Goal: Find contact information: Find contact information

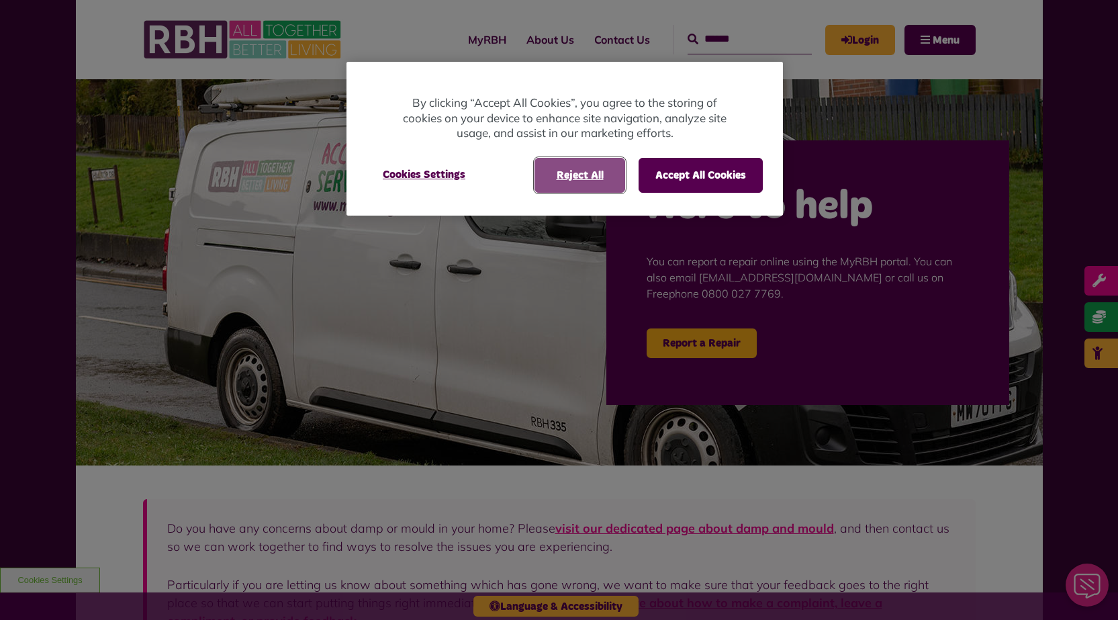
click at [580, 177] on button "Reject All" at bounding box center [579, 175] width 91 height 35
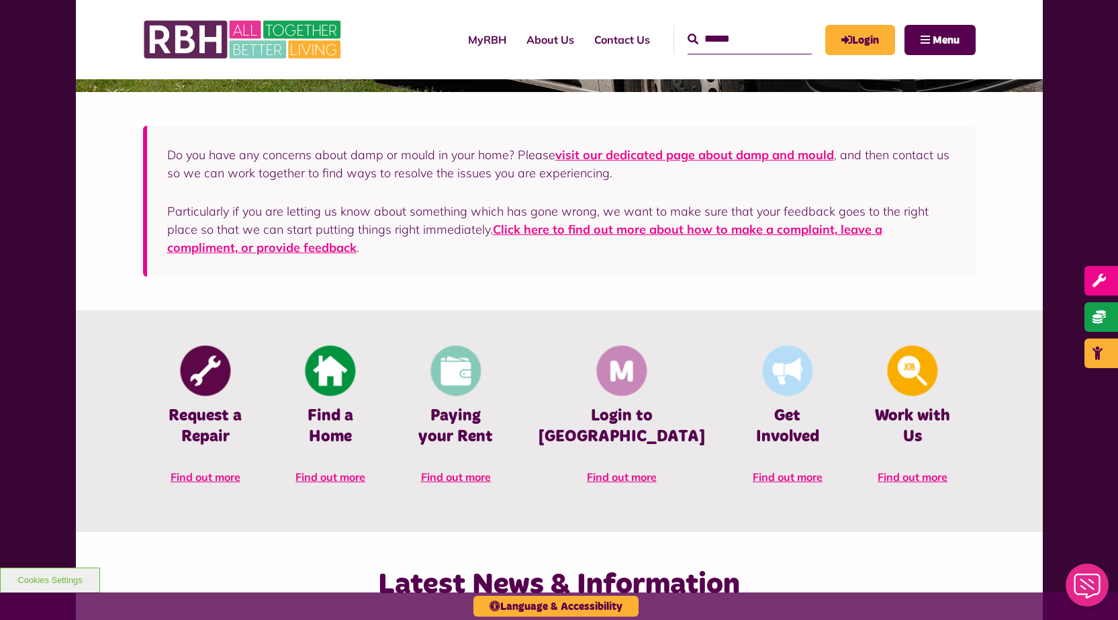
scroll to position [201, 0]
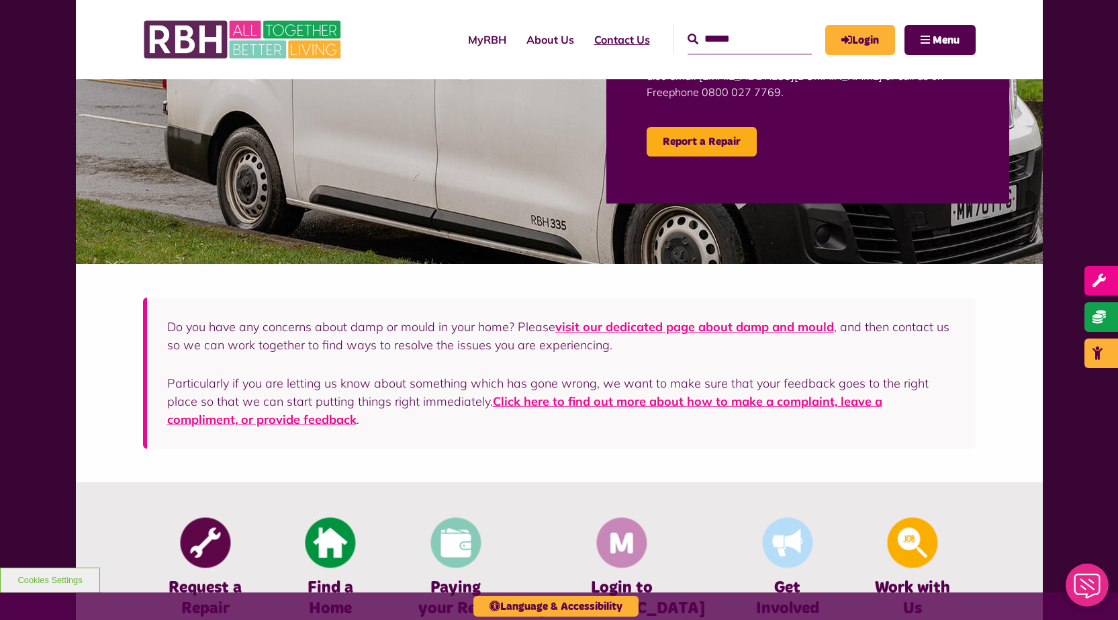
click at [609, 38] on link "Contact Us" at bounding box center [622, 39] width 76 height 36
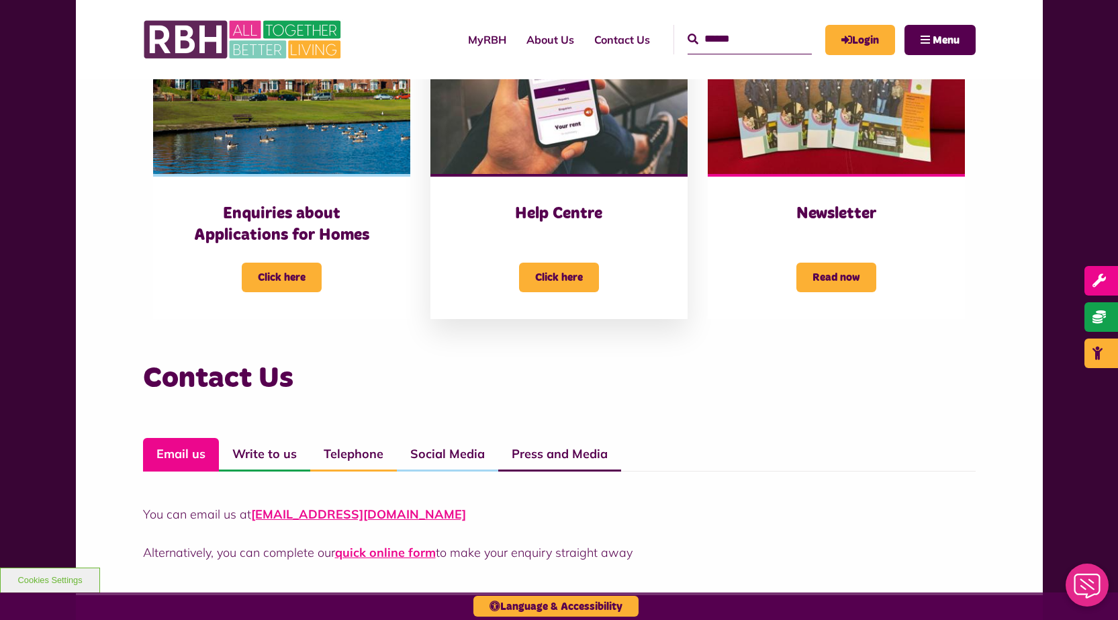
scroll to position [940, 0]
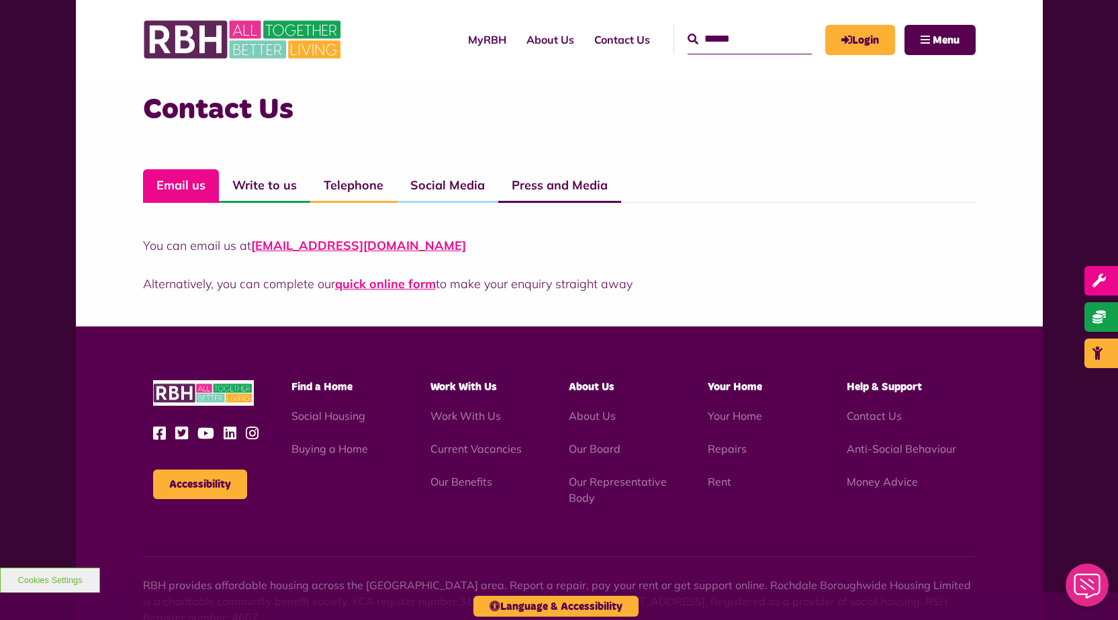
click at [179, 190] on link "Email us" at bounding box center [181, 186] width 76 height 34
click at [184, 189] on link "Email us" at bounding box center [181, 186] width 76 height 34
click at [301, 250] on link "[EMAIL_ADDRESS][DOMAIN_NAME]" at bounding box center [358, 245] width 215 height 15
click at [261, 179] on link "Write to us" at bounding box center [264, 186] width 91 height 34
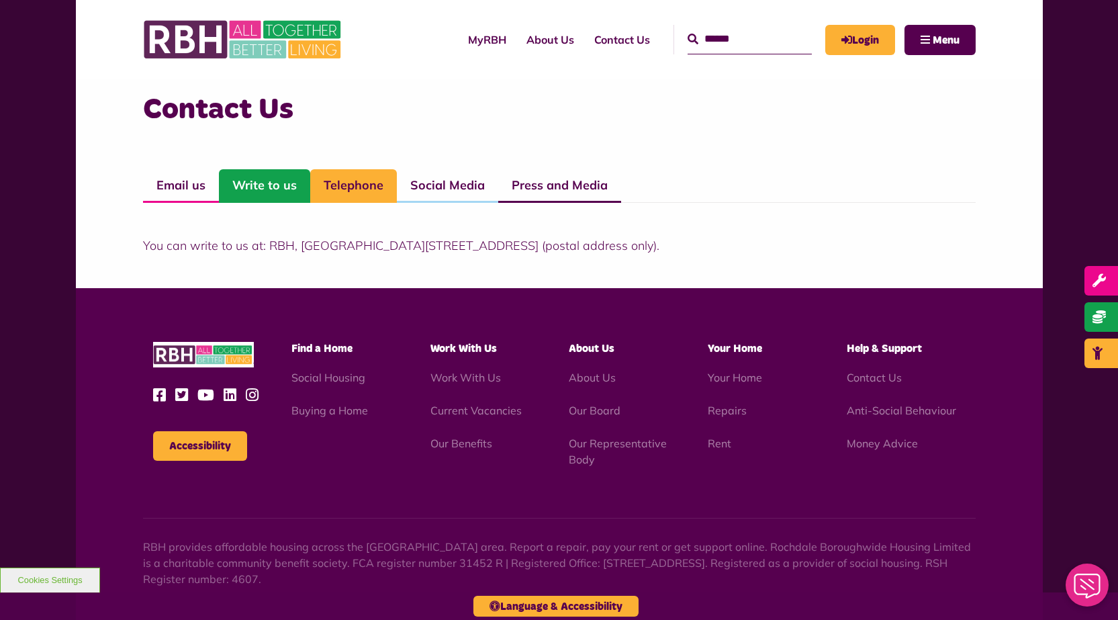
click at [360, 194] on link "Telephone" at bounding box center [353, 186] width 87 height 34
